Goal: Task Accomplishment & Management: Use online tool/utility

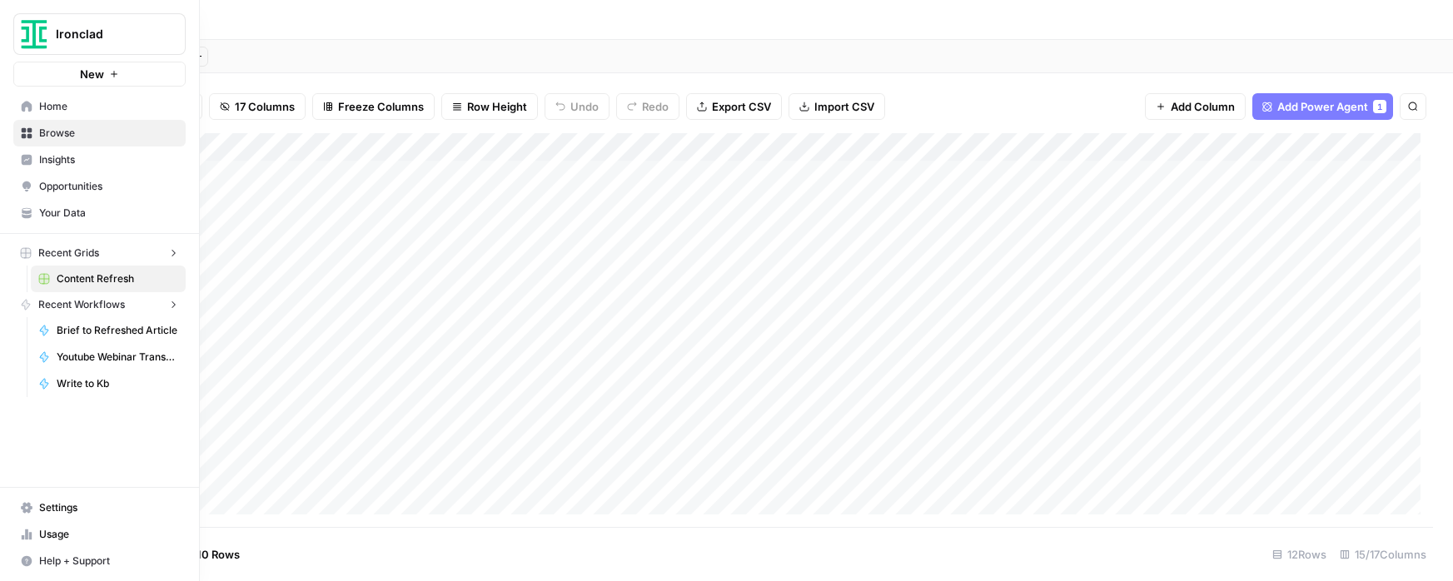
click at [24, 32] on img "Workspace: Ironclad" at bounding box center [34, 34] width 30 height 30
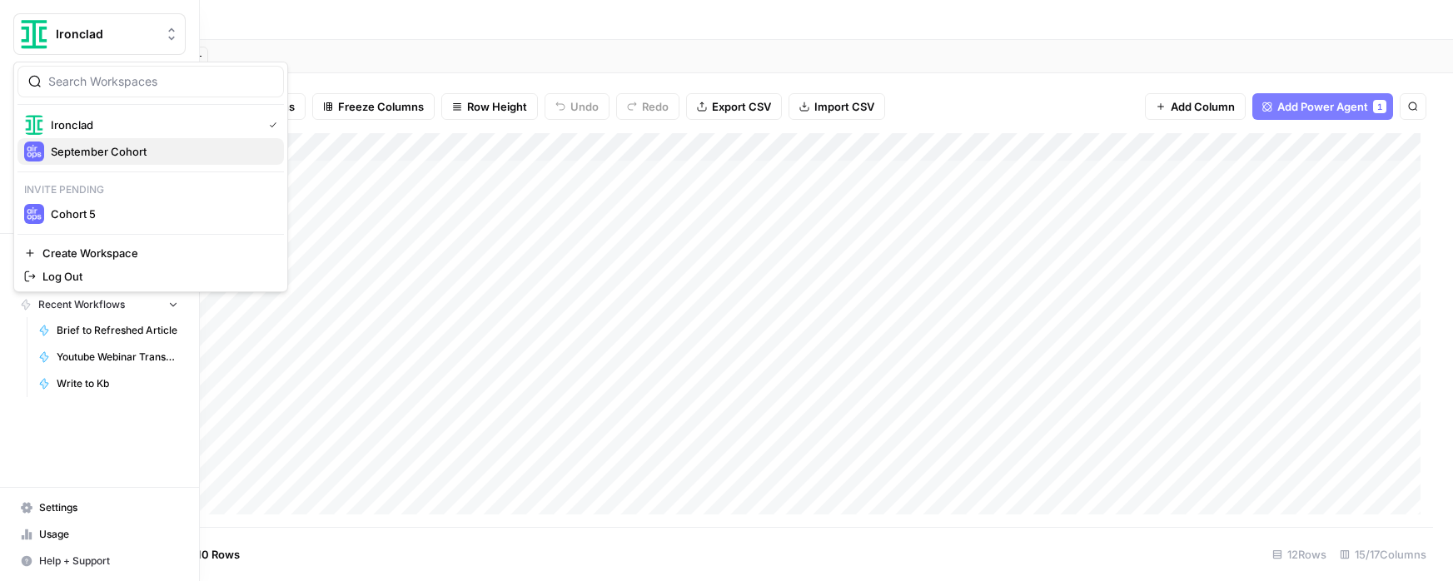
click at [102, 153] on span "September Cohort" at bounding box center [161, 151] width 220 height 17
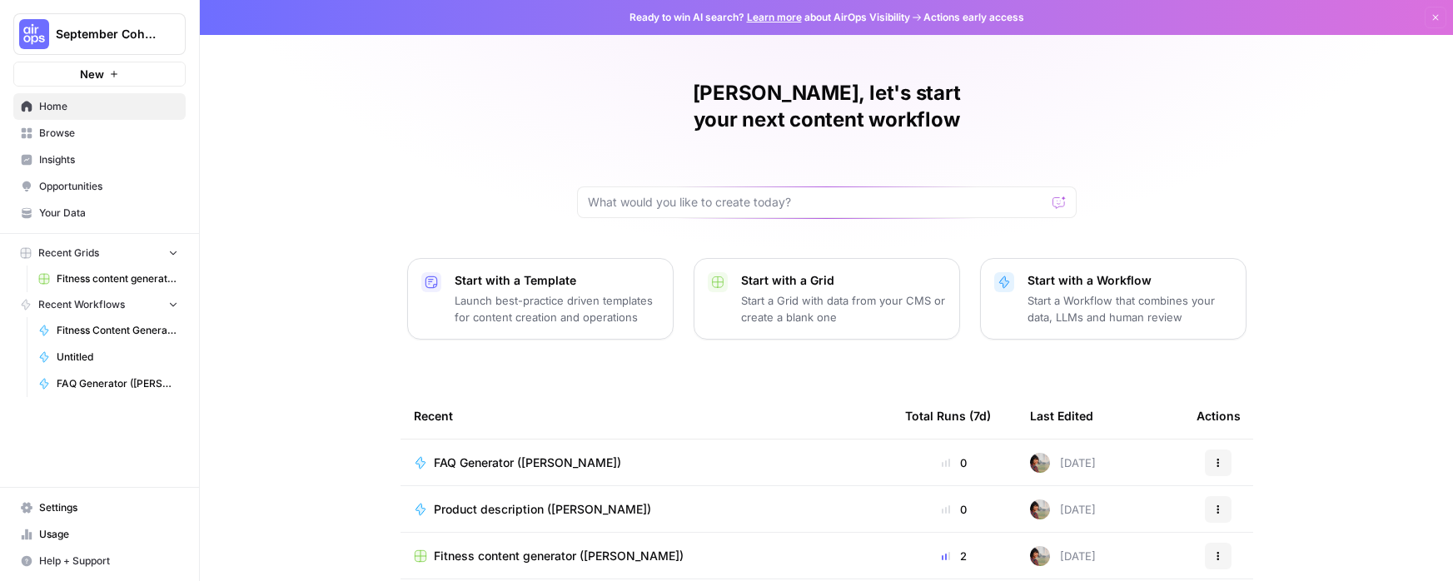
click at [96, 211] on span "Your Data" at bounding box center [108, 213] width 139 height 15
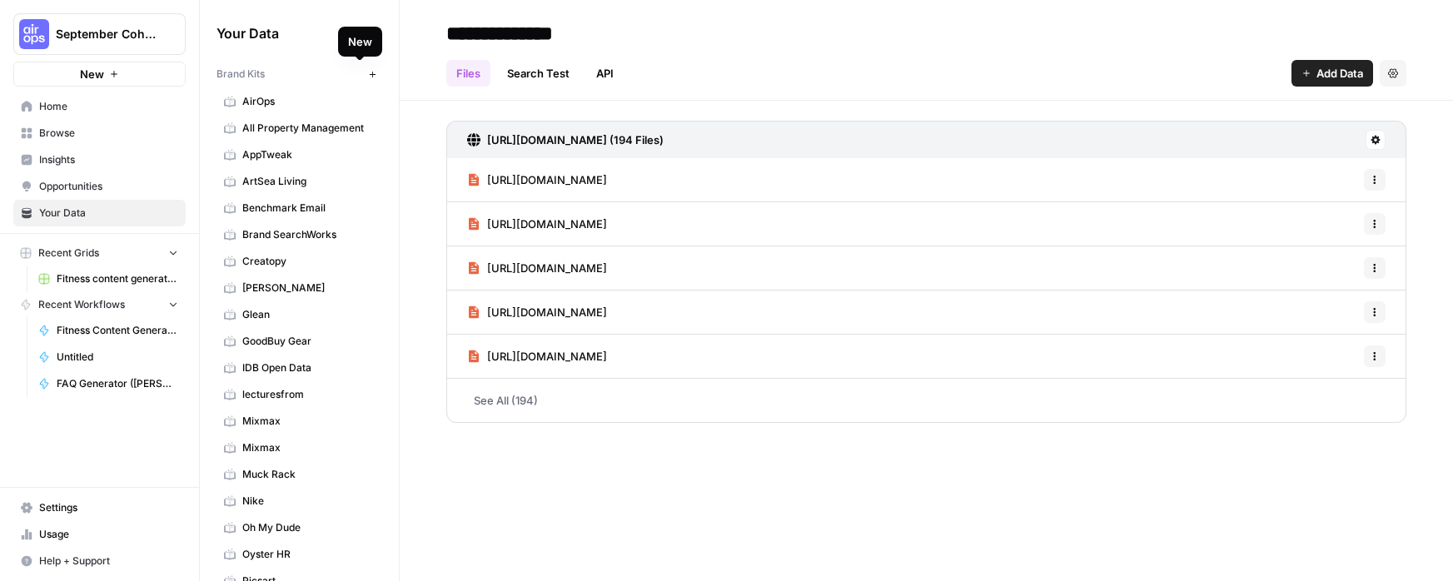
click at [368, 73] on icon "button" at bounding box center [372, 74] width 9 height 9
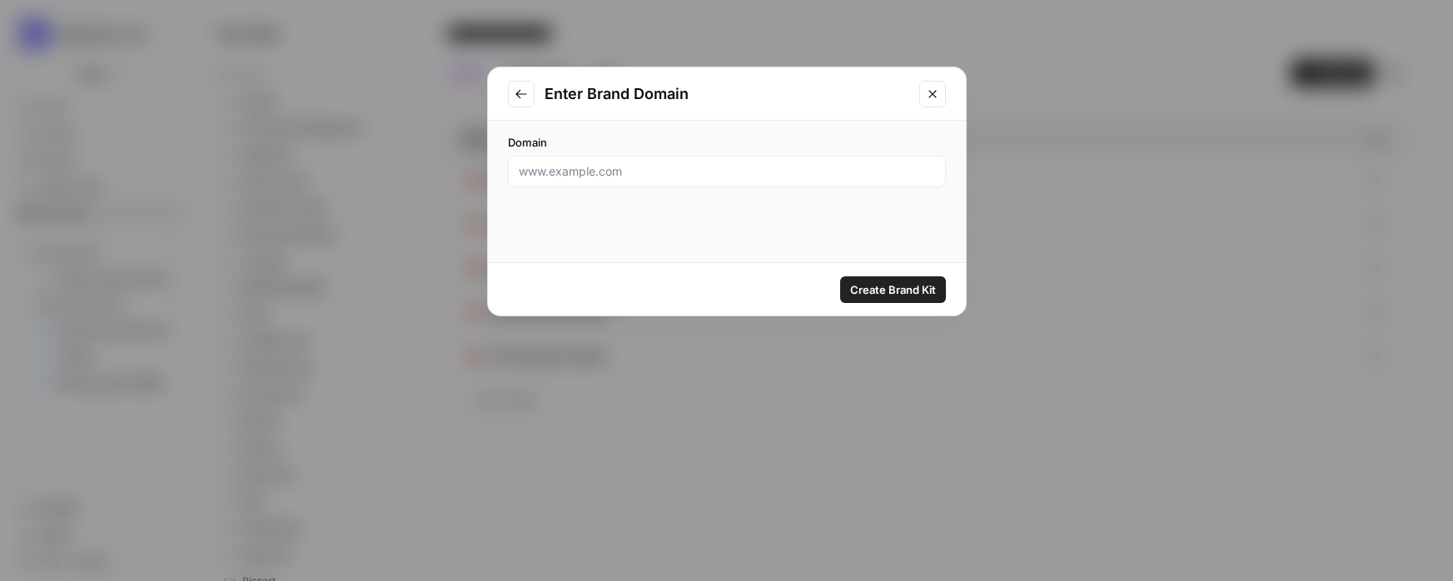
click at [515, 94] on icon "Go to previous step" at bounding box center [521, 93] width 13 height 13
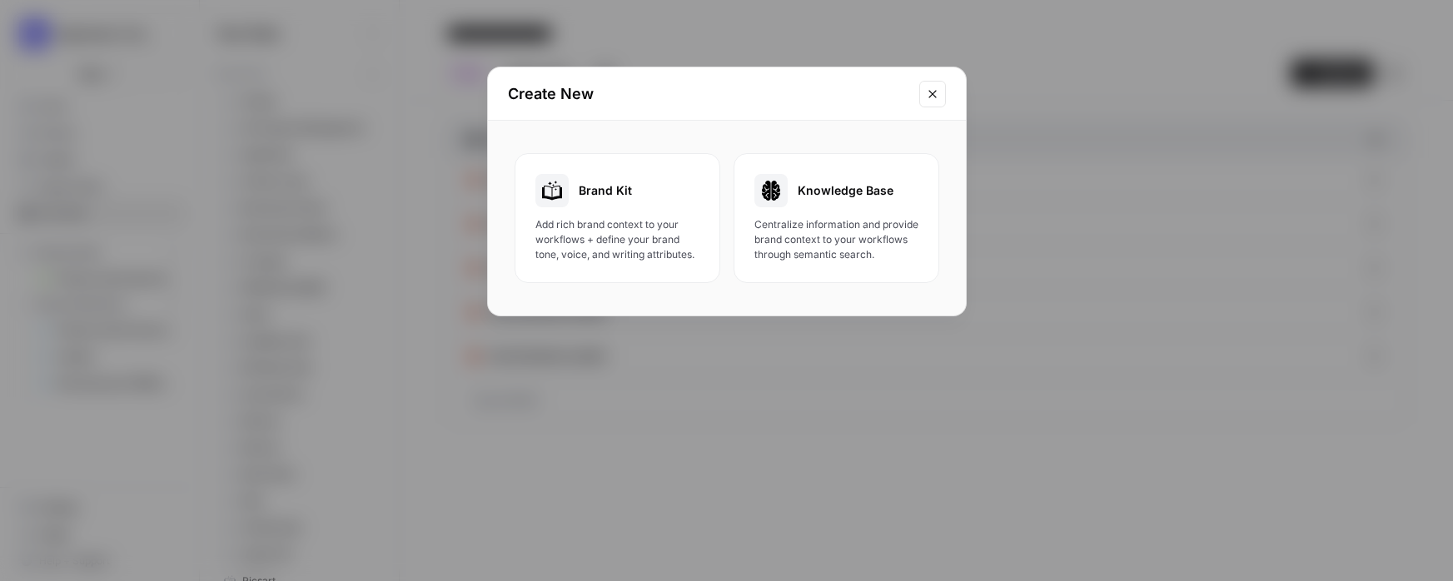
click at [862, 198] on span "Knowledge Base" at bounding box center [846, 190] width 96 height 17
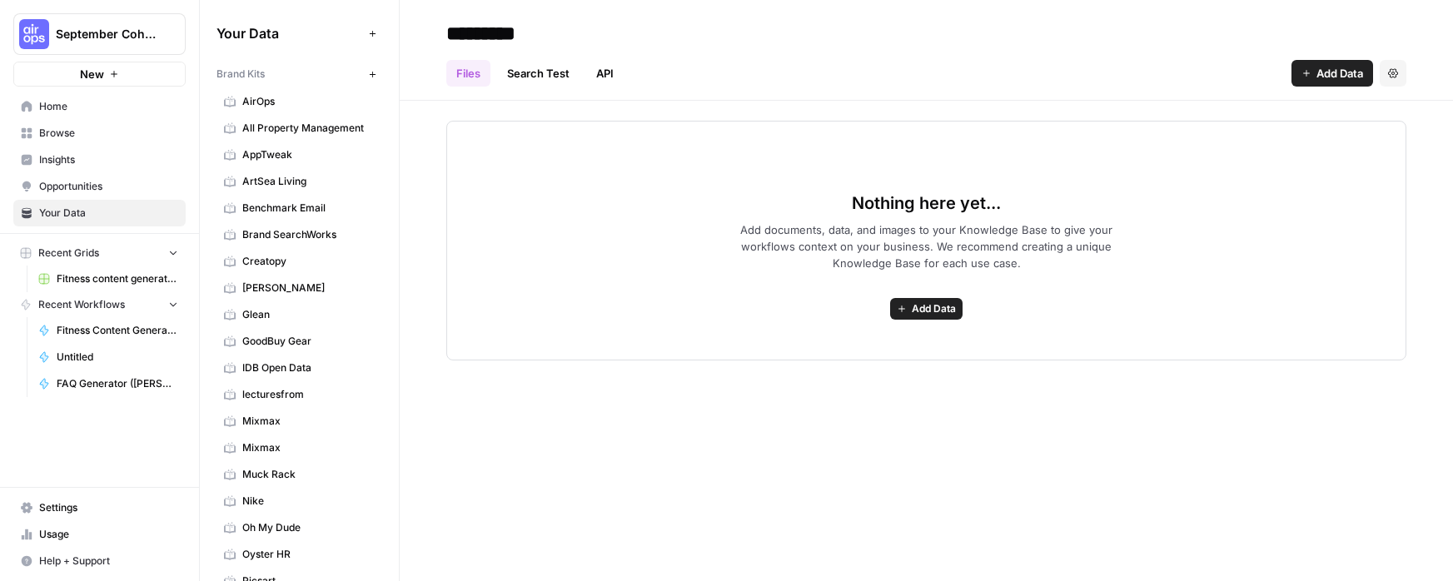
type input "********"
click at [908, 302] on button "Add Data" at bounding box center [926, 309] width 72 height 22
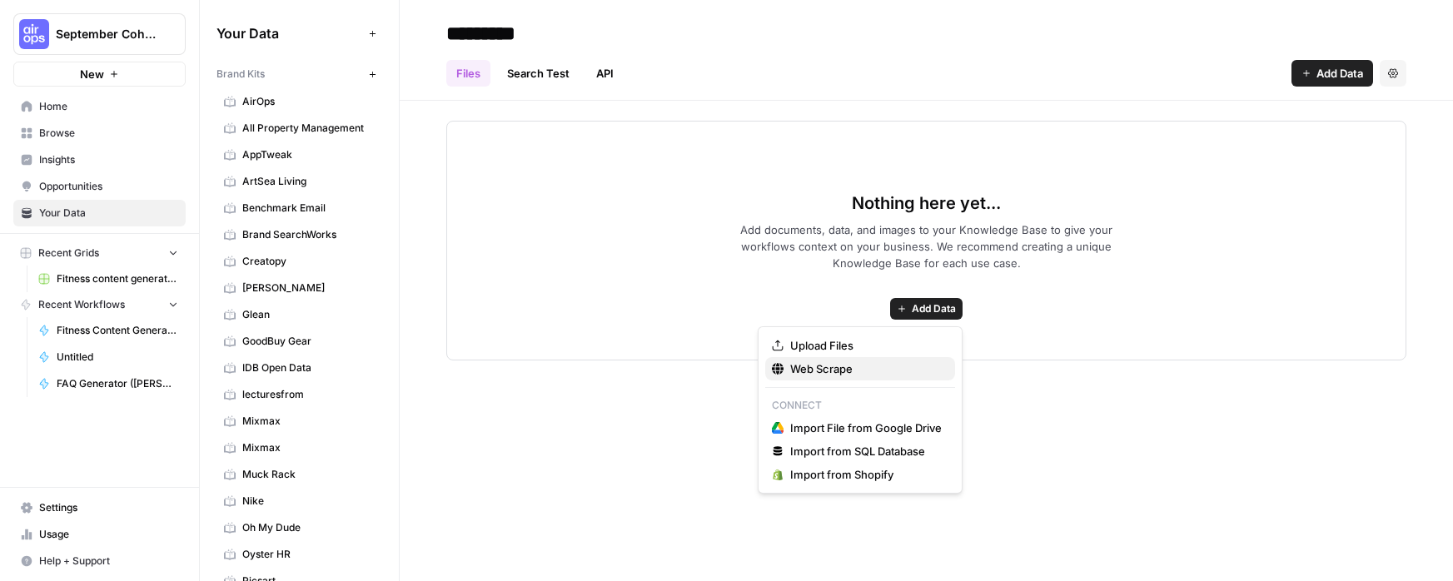
click at [855, 364] on span "Web Scrape" at bounding box center [866, 369] width 152 height 17
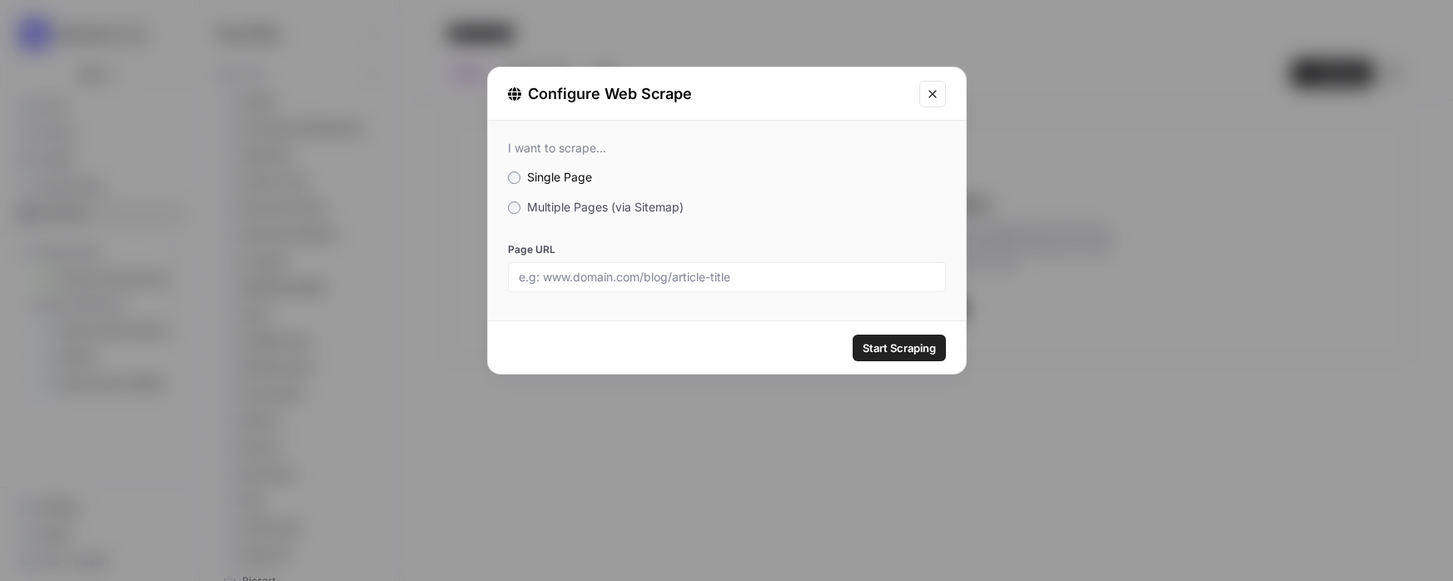
click at [557, 207] on span "Multiple Pages (via Sitemap)" at bounding box center [605, 207] width 157 height 14
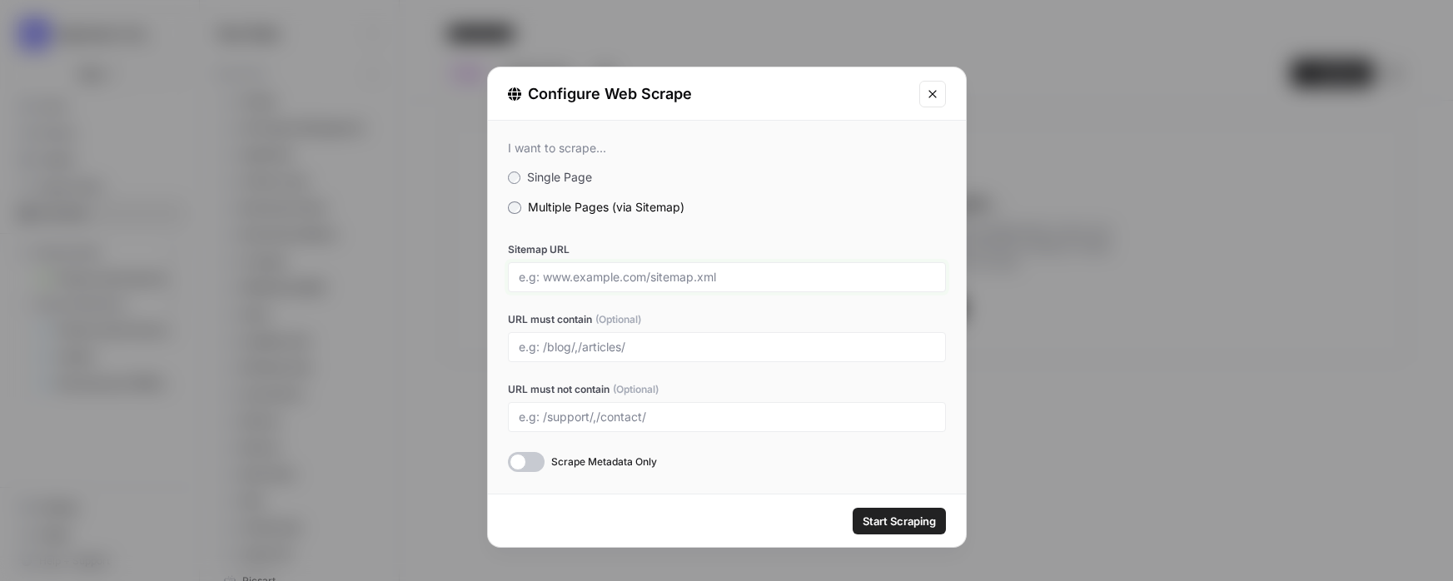
click at [546, 281] on input "Sitemap URL" at bounding box center [727, 277] width 416 height 15
type input "[URL][DOMAIN_NAME]"
click at [563, 341] on input "URL must contain (Optional)" at bounding box center [727, 347] width 416 height 15
type input "/blog/, /journal/"
click at [511, 470] on div at bounding box center [526, 462] width 37 height 20
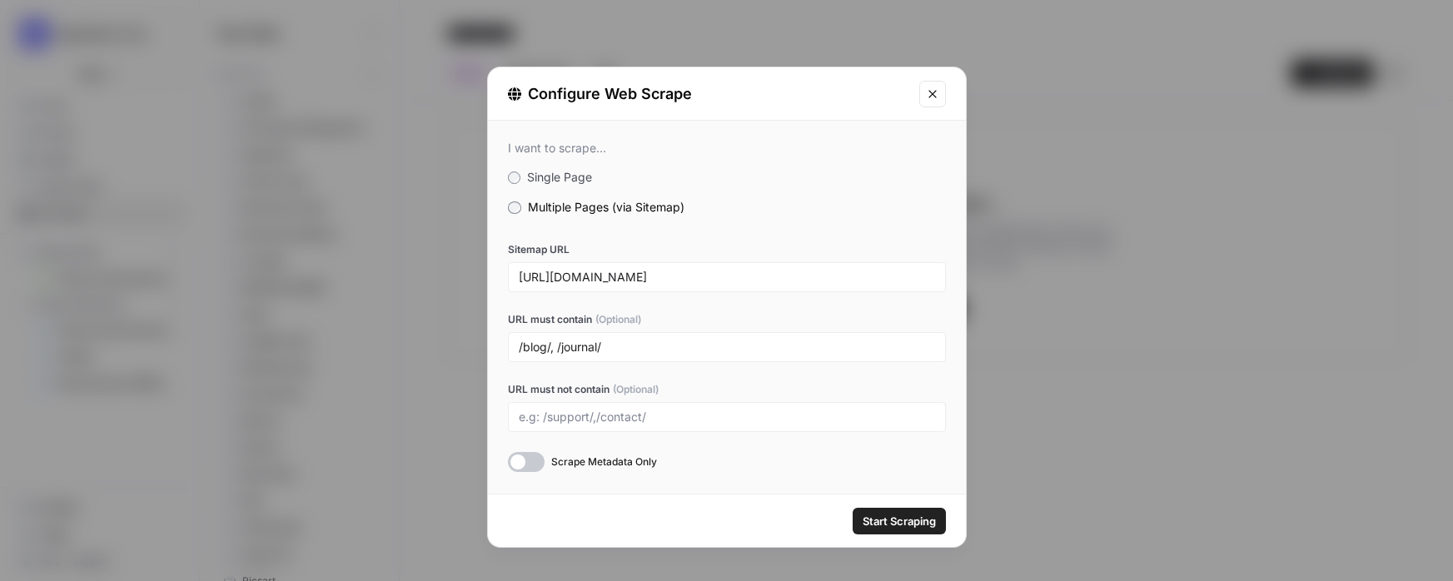
click at [907, 522] on span "Start Scraping" at bounding box center [899, 521] width 73 height 17
